Goal: Transaction & Acquisition: Purchase product/service

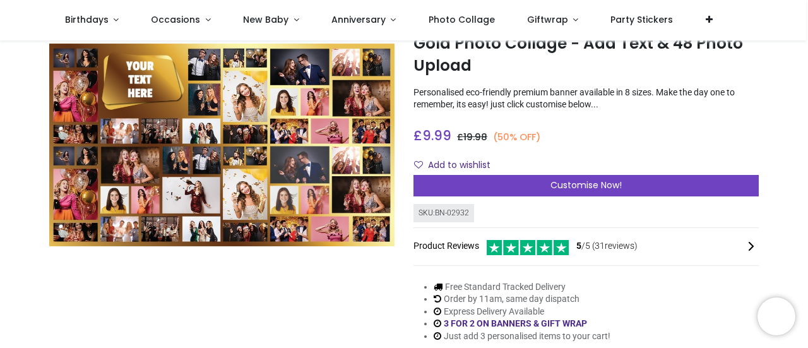
scroll to position [66, 0]
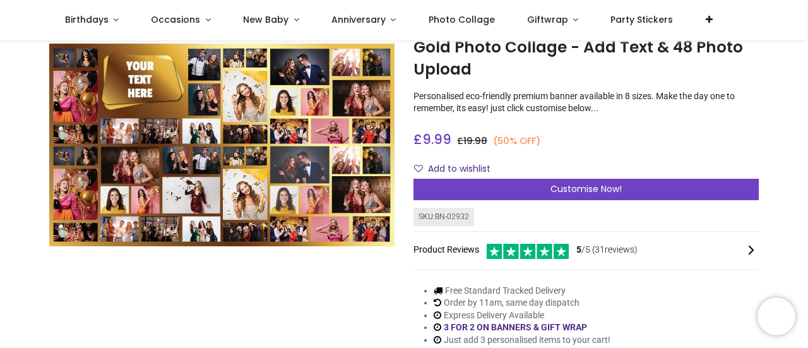
click at [227, 161] on img at bounding box center [221, 145] width 345 height 203
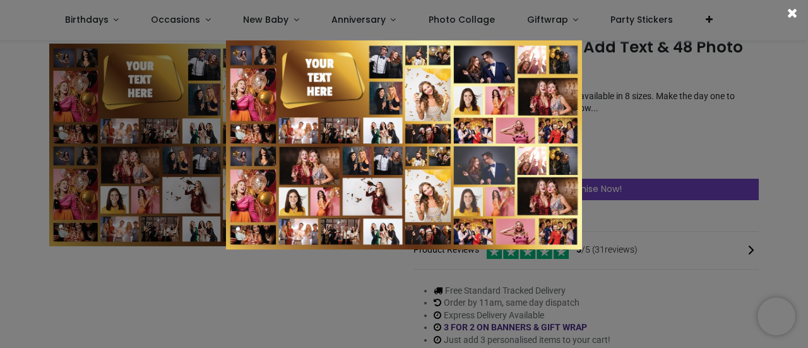
click at [768, 232] on div at bounding box center [404, 174] width 808 height 348
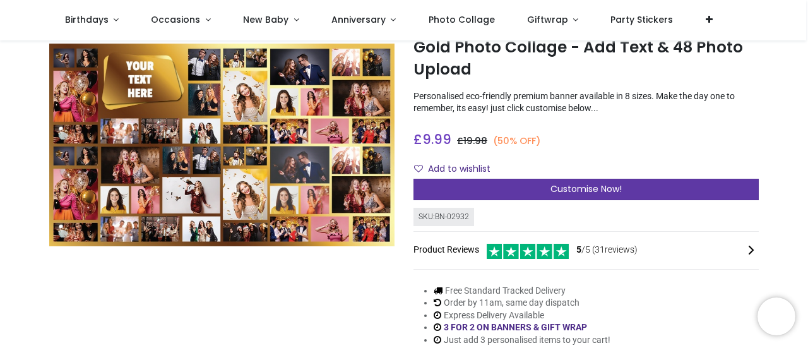
click at [611, 186] on span "Customise Now!" at bounding box center [586, 188] width 71 height 13
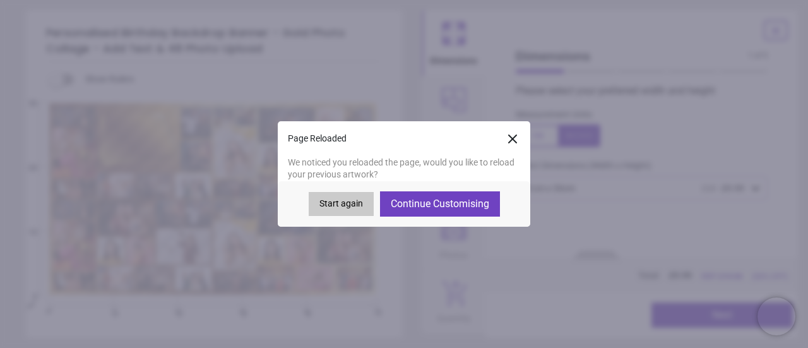
click at [439, 203] on button "Continue Customising" at bounding box center [440, 203] width 120 height 25
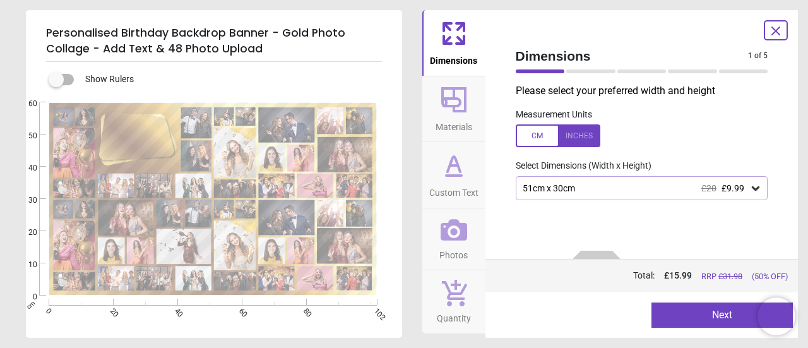
type textarea "******** ******"
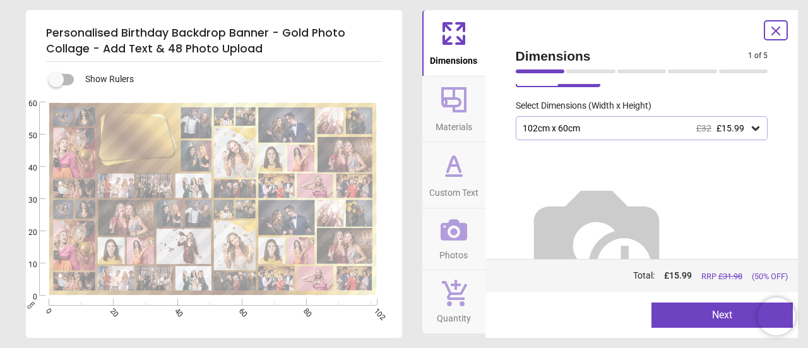
scroll to position [74, 0]
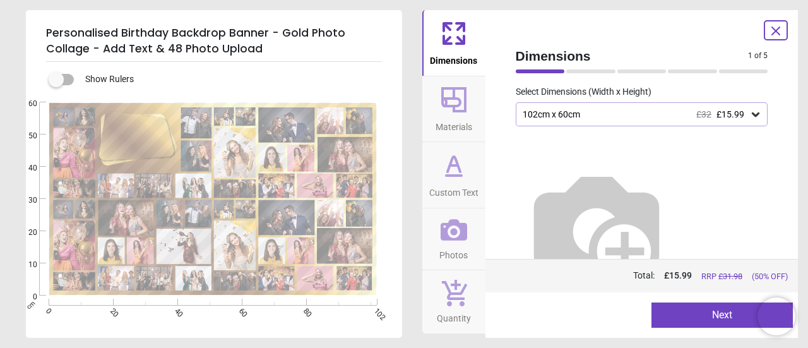
click at [709, 313] on button "Next" at bounding box center [722, 314] width 141 height 25
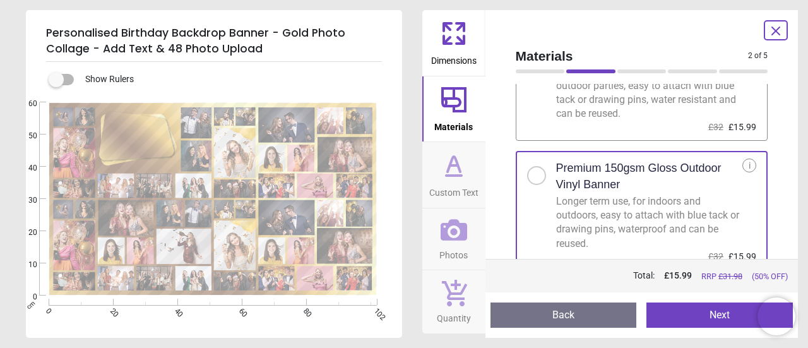
scroll to position [97, 0]
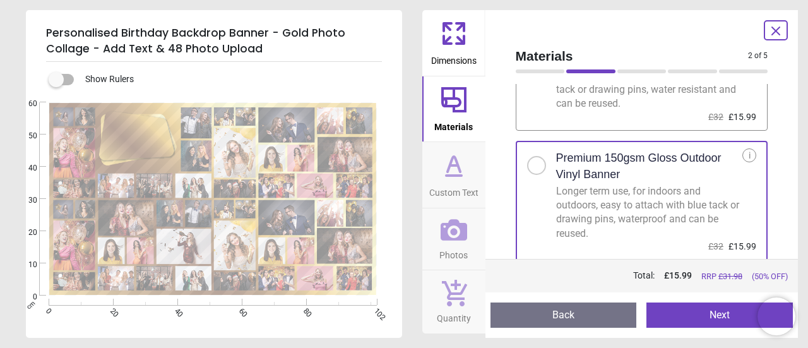
click at [738, 309] on button "Next" at bounding box center [720, 314] width 146 height 25
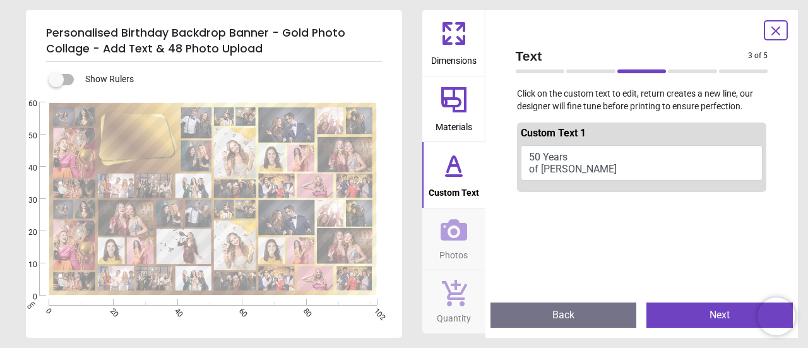
click at [537, 171] on button "50 Years of [PERSON_NAME]" at bounding box center [642, 162] width 242 height 35
click at [707, 310] on button "Next" at bounding box center [720, 314] width 146 height 25
